Goal: Information Seeking & Learning: Learn about a topic

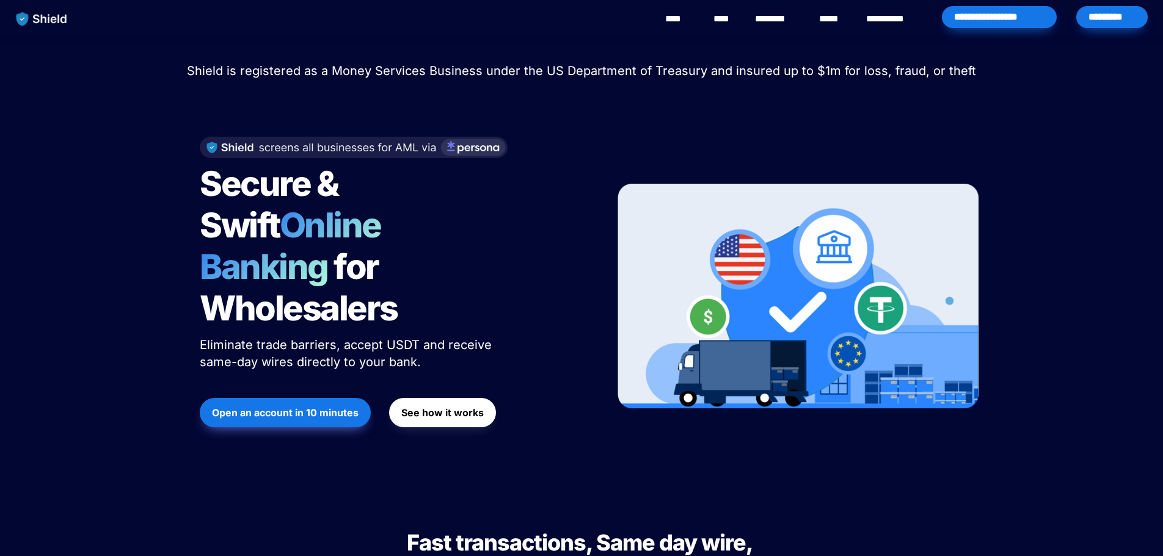
click at [788, 23] on link "********" at bounding box center [776, 19] width 43 height 15
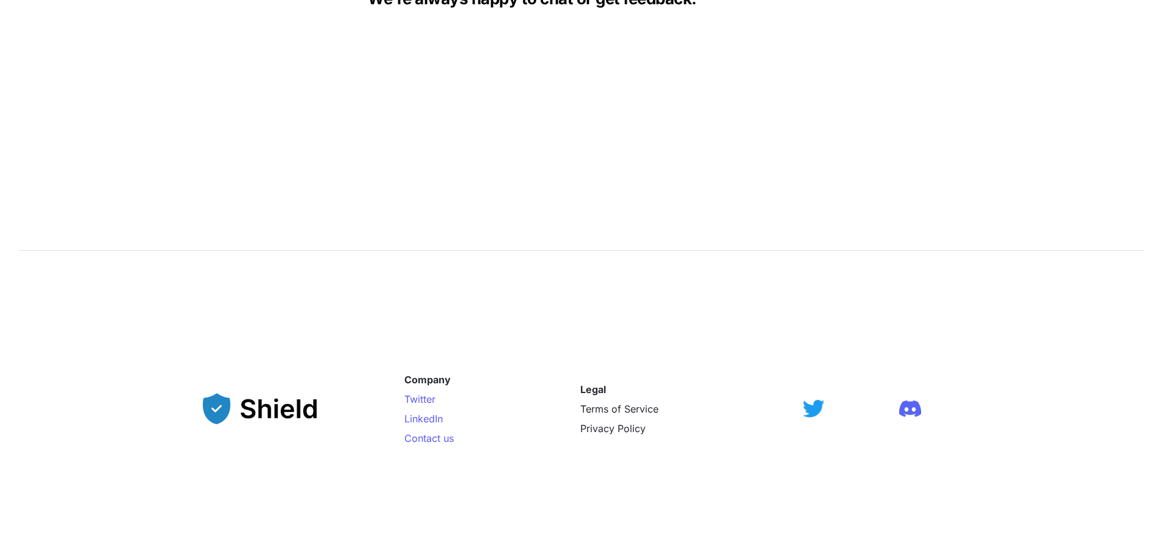
scroll to position [1936, 0]
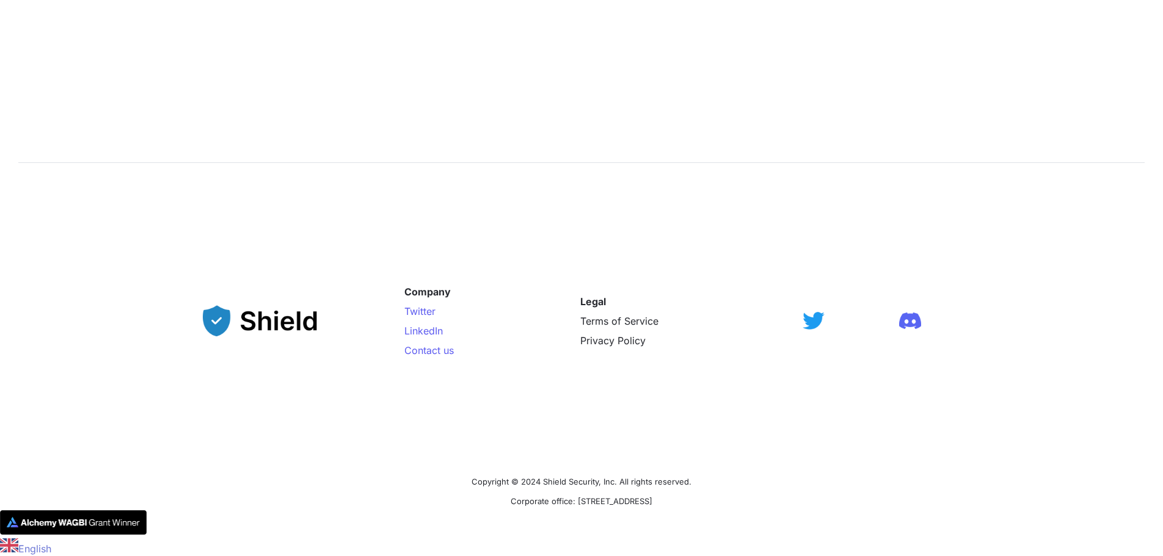
click at [810, 330] on div at bounding box center [813, 321] width 56 height 276
click at [809, 322] on img at bounding box center [813, 315] width 22 height 18
